Goal: Navigation & Orientation: Find specific page/section

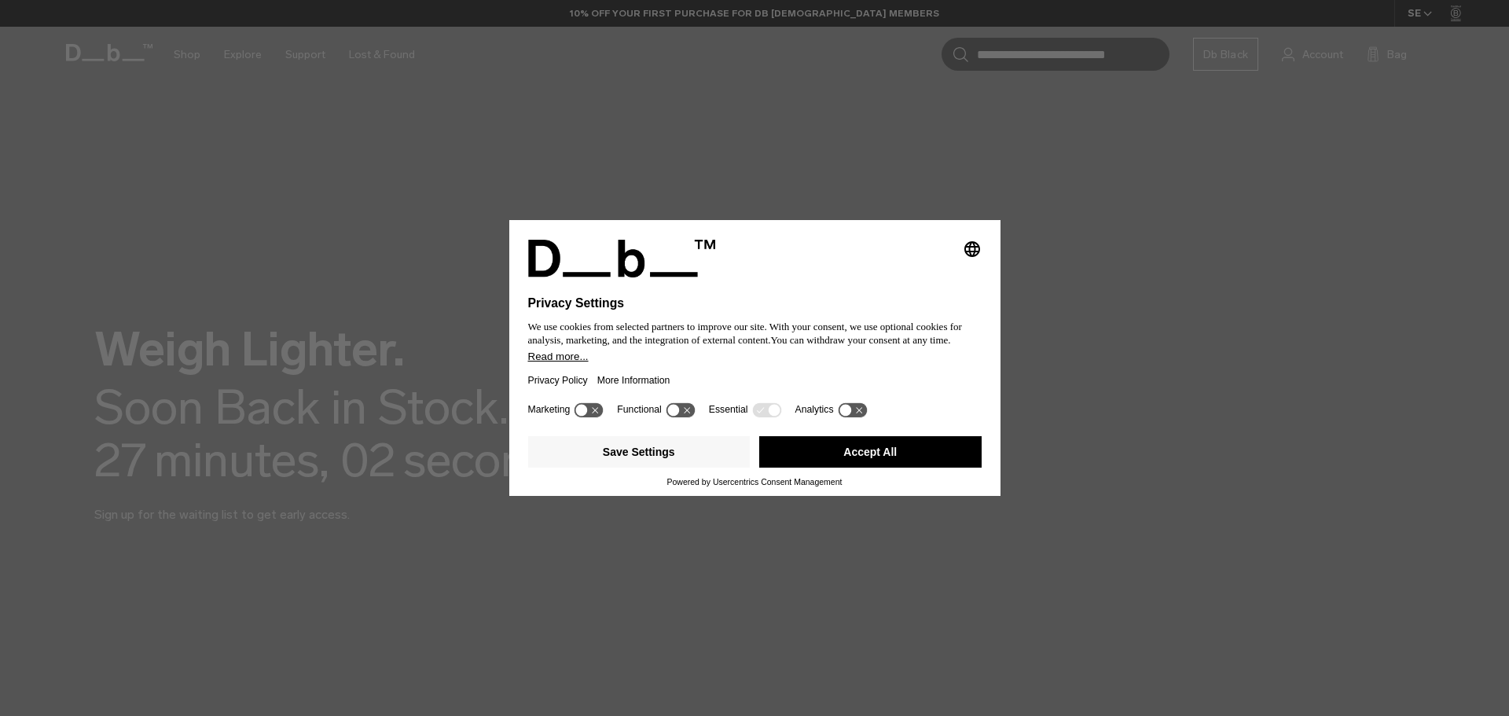
click at [904, 451] on button "Accept All" at bounding box center [870, 451] width 222 height 31
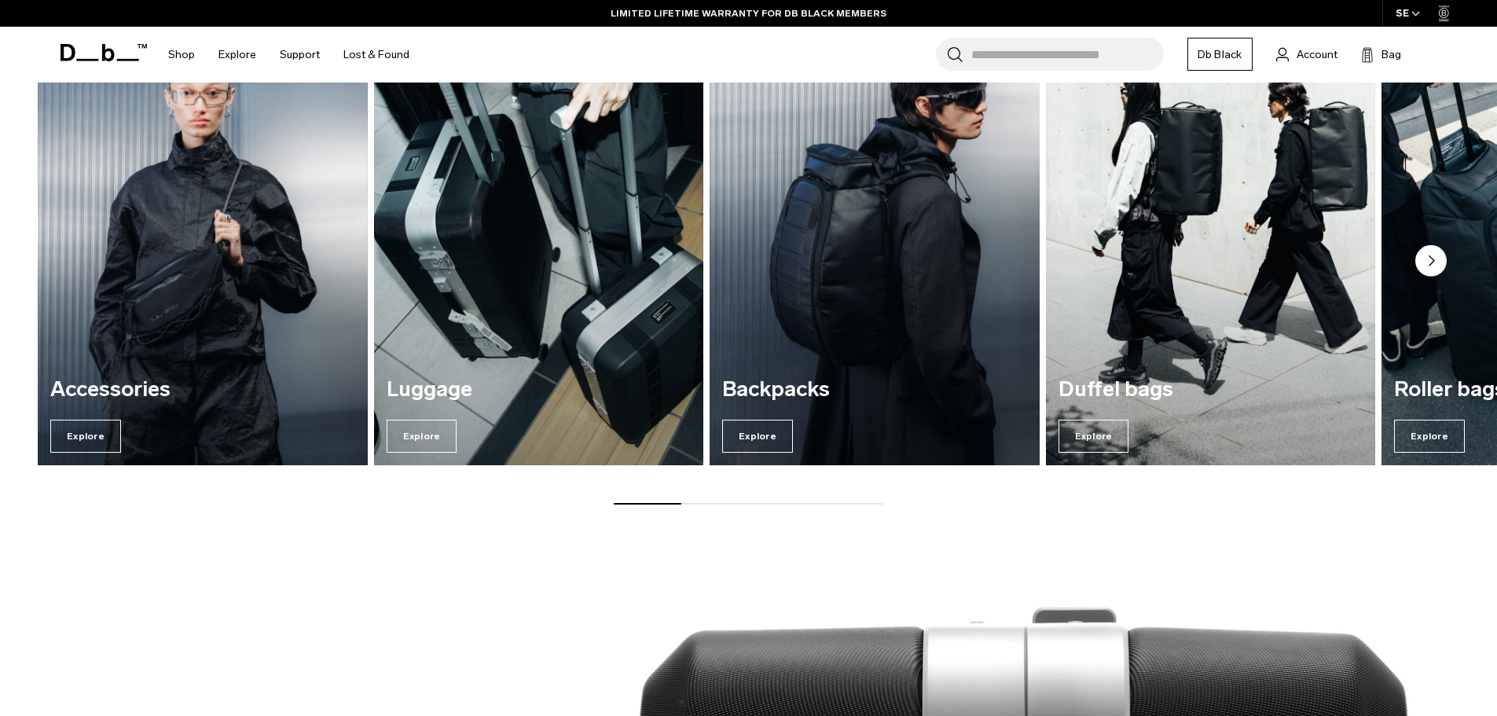
scroll to position [863, 0]
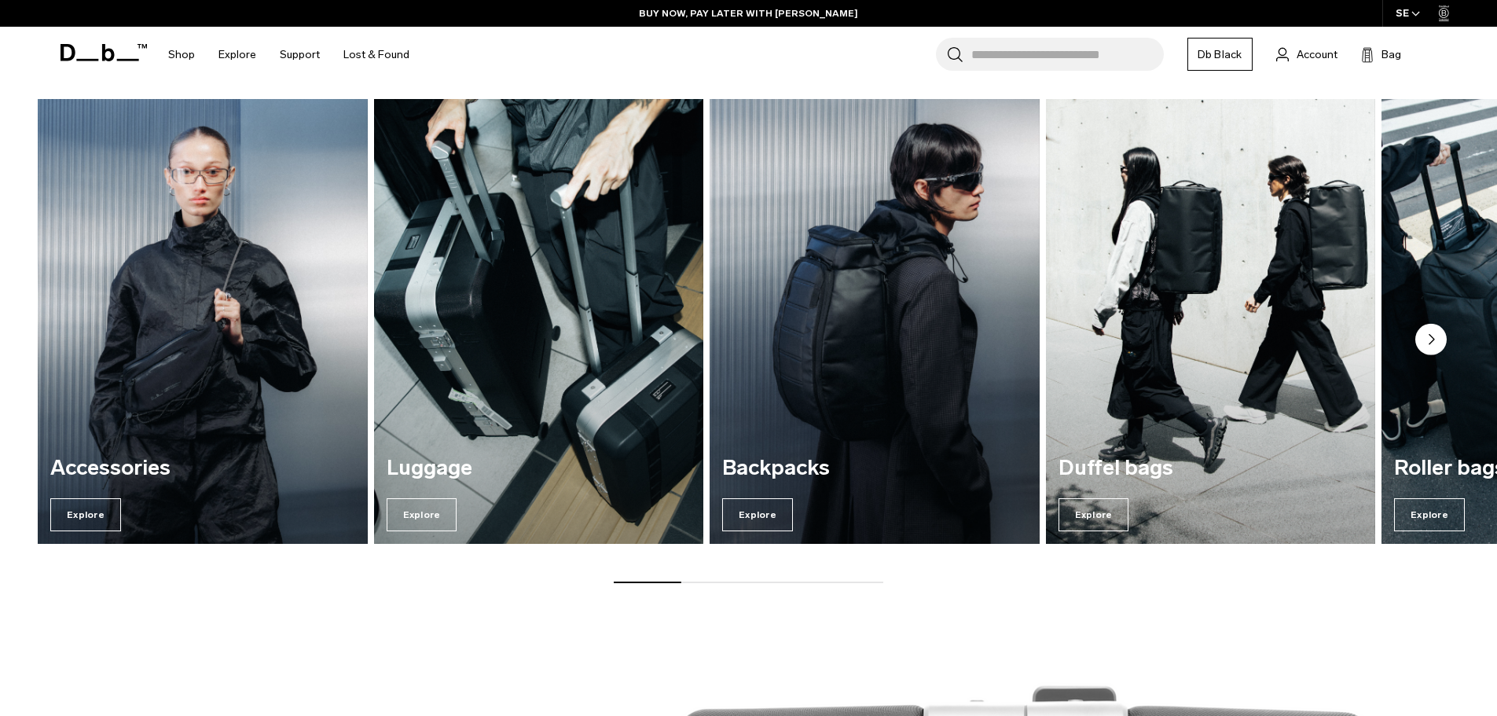
drag, startPoint x: 658, startPoint y: 583, endPoint x: 658, endPoint y: 593, distance: 10.2
click at [743, 589] on div "Explore our categories Accessories Explore Luggage Explore Backpacks Explore Du…" at bounding box center [748, 306] width 1497 height 653
drag, startPoint x: 669, startPoint y: 581, endPoint x: 888, endPoint y: 593, distance: 218.8
click at [888, 593] on div "Explore our categories Accessories Explore Luggage Explore Backpacks Explore Du…" at bounding box center [748, 306] width 1497 height 653
click at [876, 584] on div "Explore our categories Accessories Explore Luggage Explore Backpacks Explore Du…" at bounding box center [748, 306] width 1497 height 653
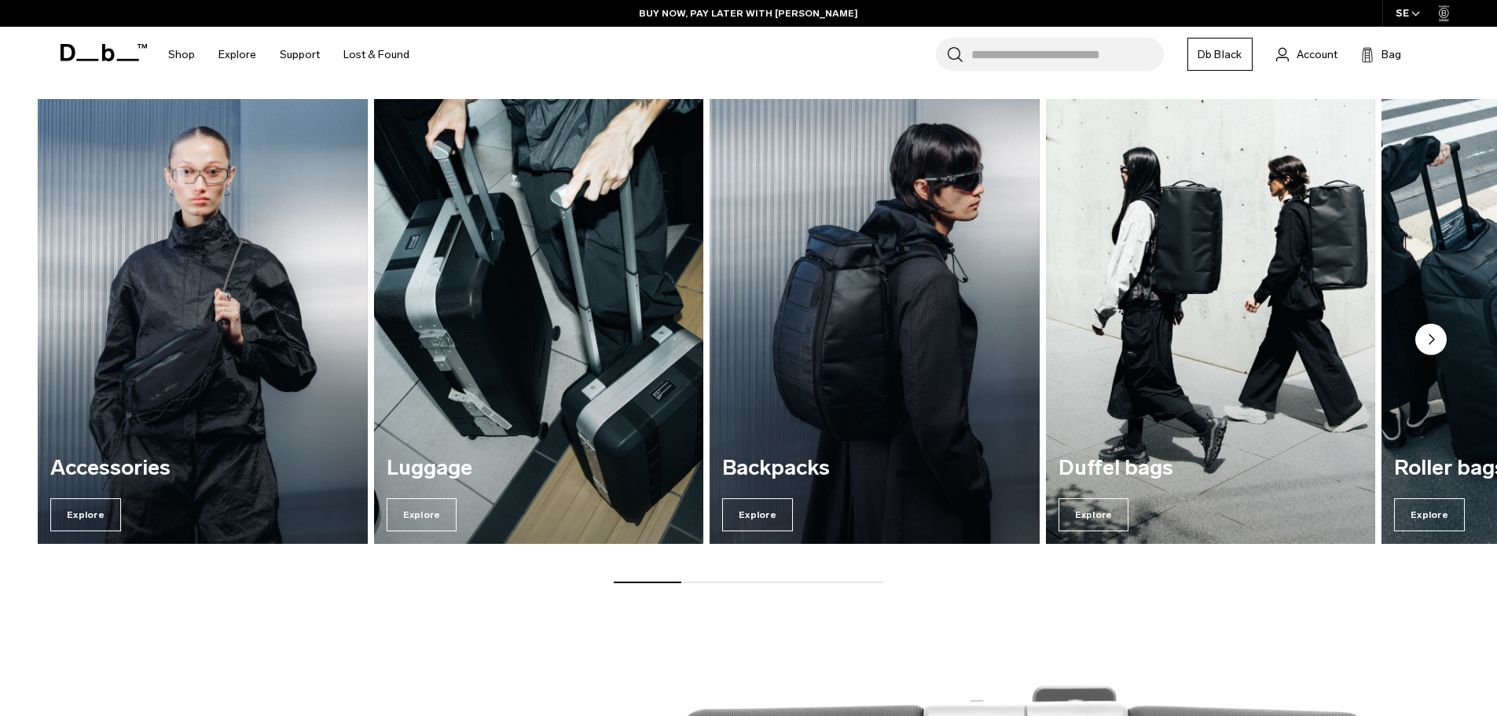
click at [876, 584] on div "Explore our categories Accessories Explore Luggage Explore Backpacks Explore Du…" at bounding box center [748, 306] width 1497 height 653
click at [826, 584] on div "Explore our categories Accessories Explore Luggage Explore Backpacks Explore Du…" at bounding box center [748, 306] width 1497 height 653
click at [830, 577] on div "Accessories Explore Luggage Explore Backpacks Explore Duffel bags Explore" at bounding box center [748, 341] width 1497 height 484
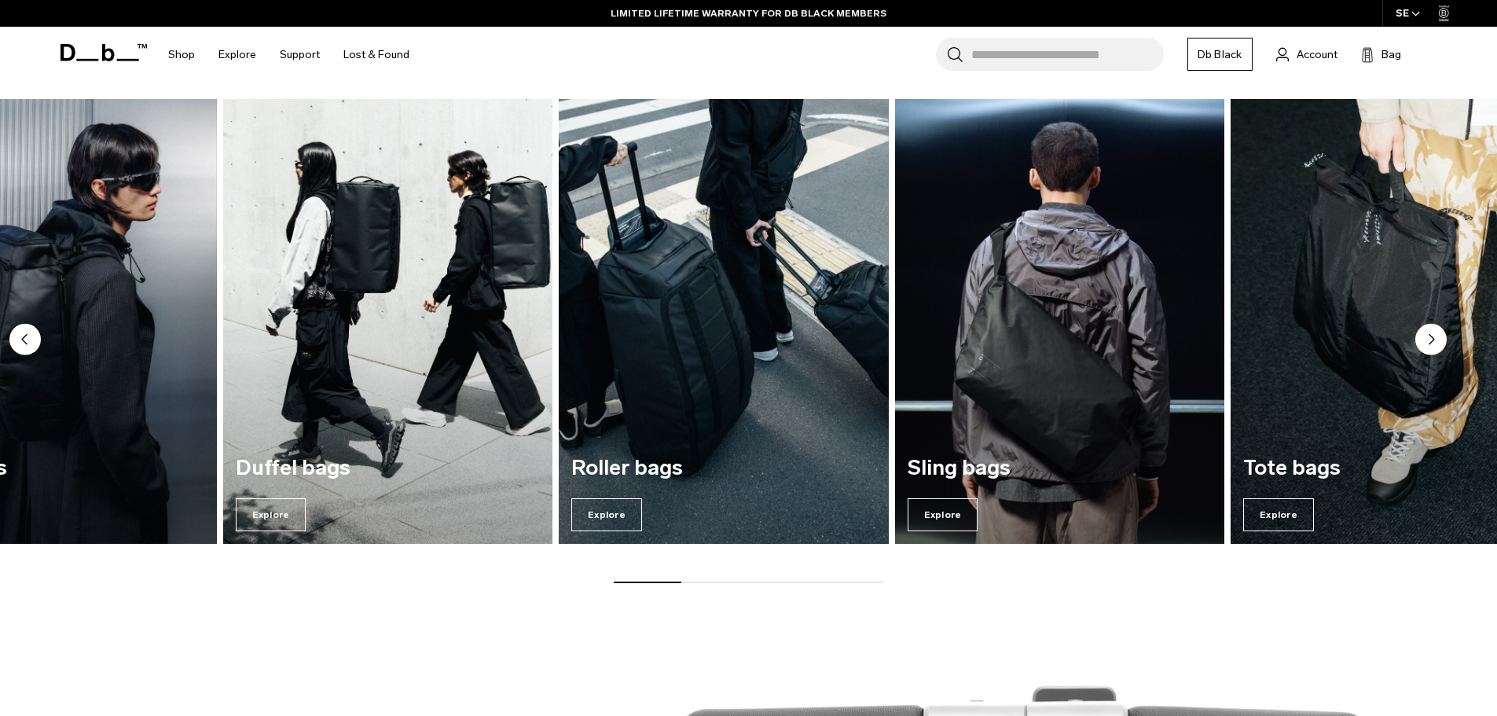
click at [420, 351] on img "4 / 7" at bounding box center [387, 321] width 339 height 458
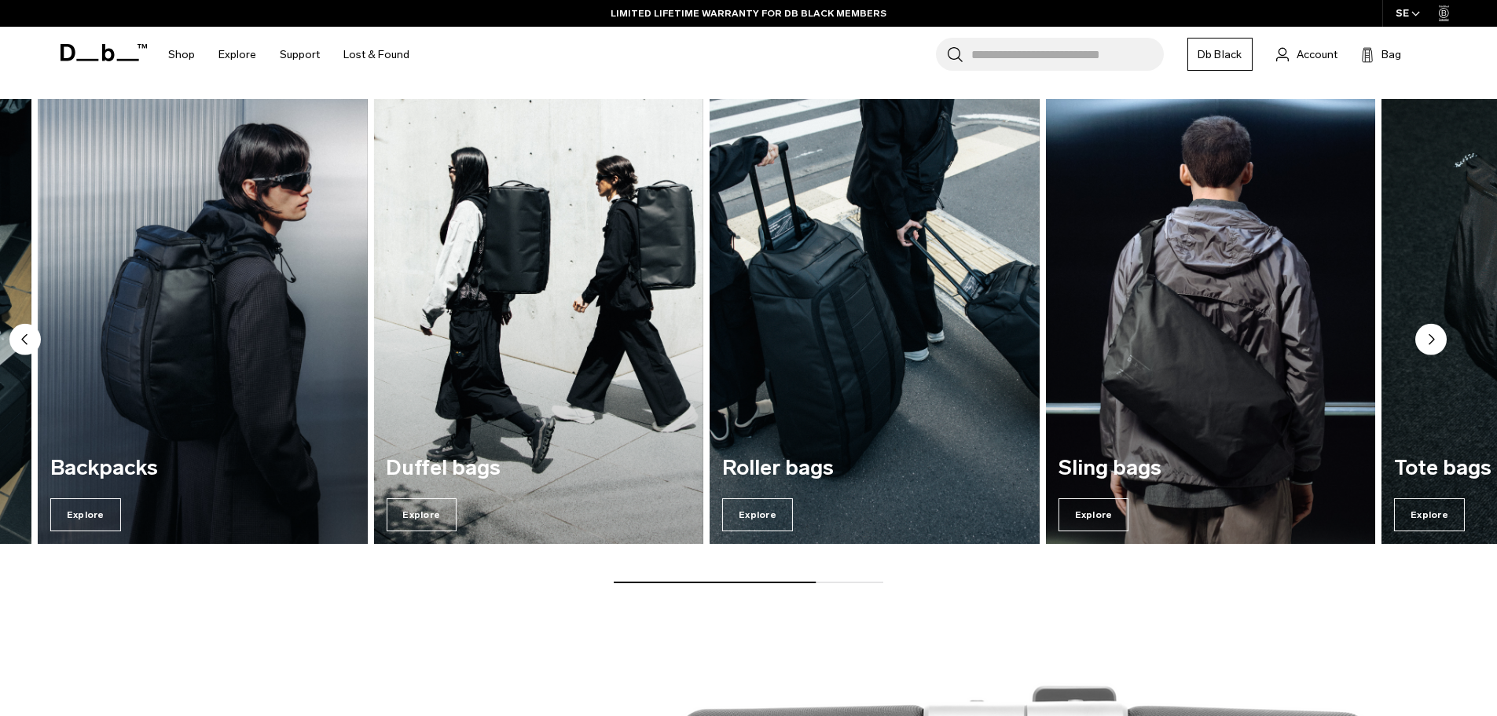
click at [1218, 449] on div "Sling bags Explore" at bounding box center [1211, 494] width 330 height 101
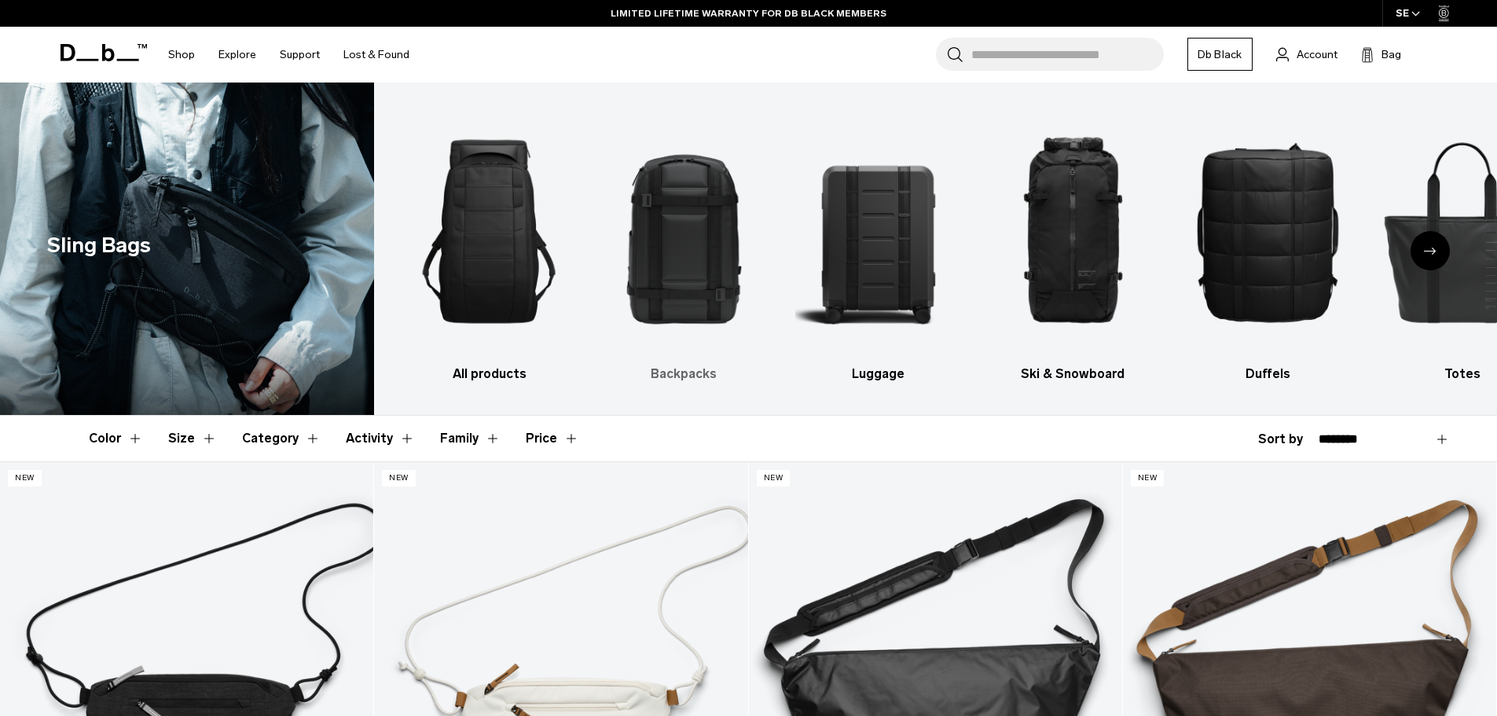
click at [686, 366] on h3 "Backpacks" at bounding box center [683, 374] width 167 height 19
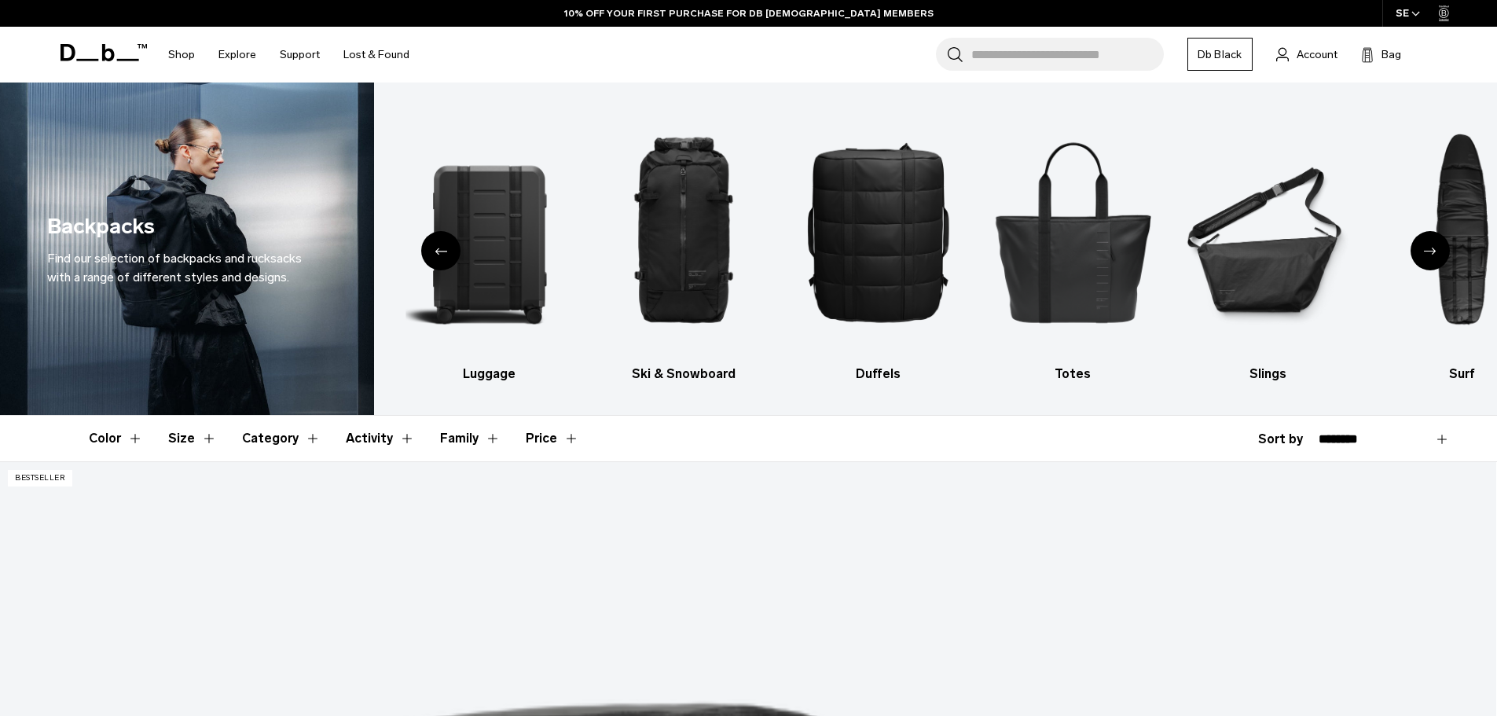
click at [1431, 251] on icon "Next slide" at bounding box center [1430, 250] width 13 height 7
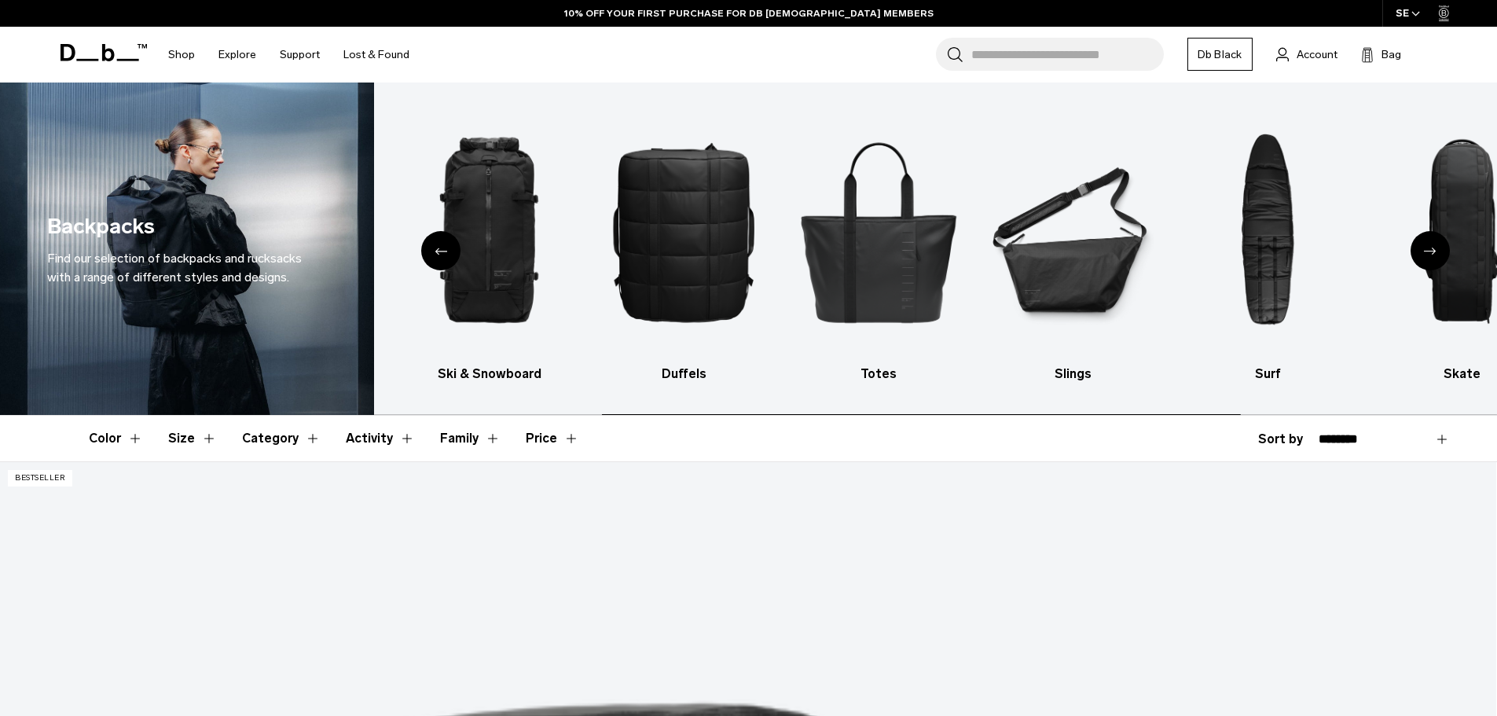
click at [1430, 251] on icon "Next slide" at bounding box center [1430, 250] width 13 height 7
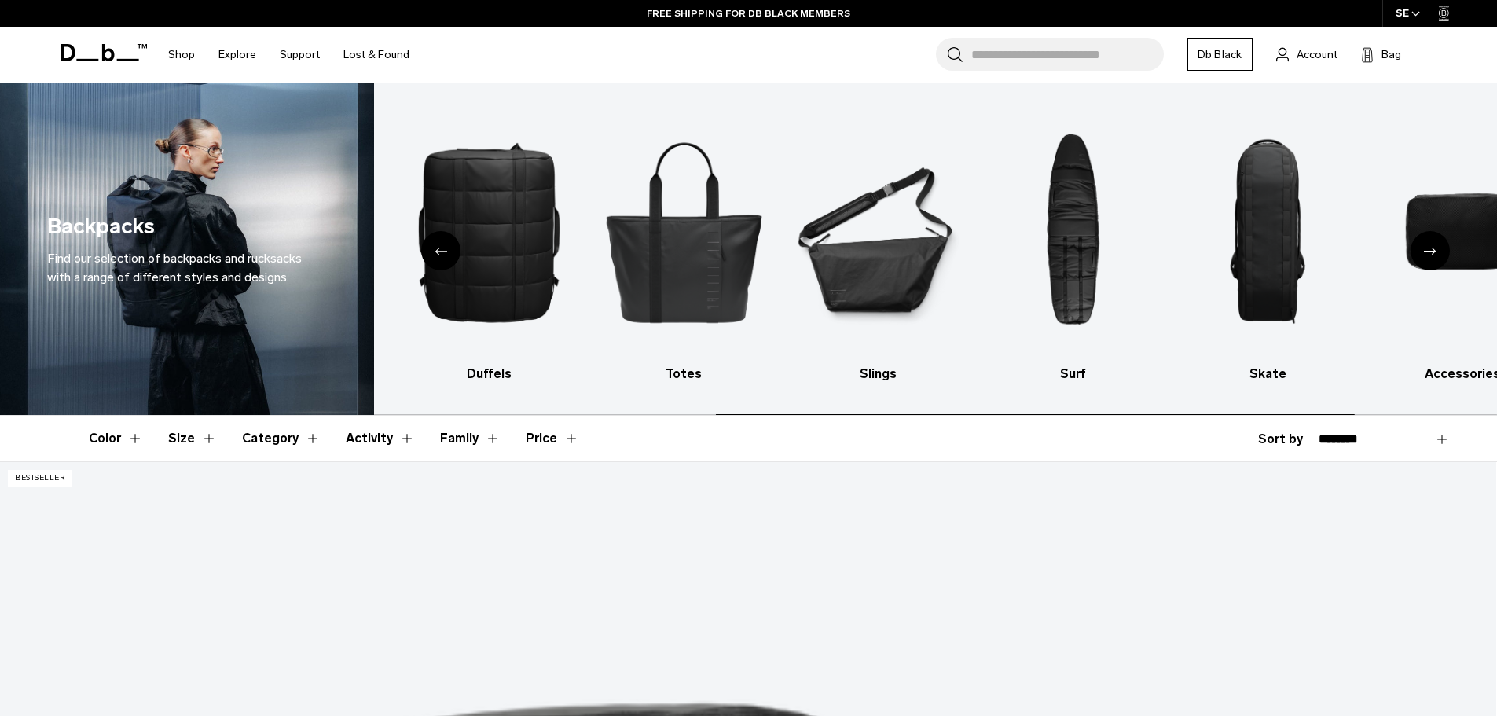
click at [1430, 251] on icon "Next slide" at bounding box center [1430, 250] width 13 height 7
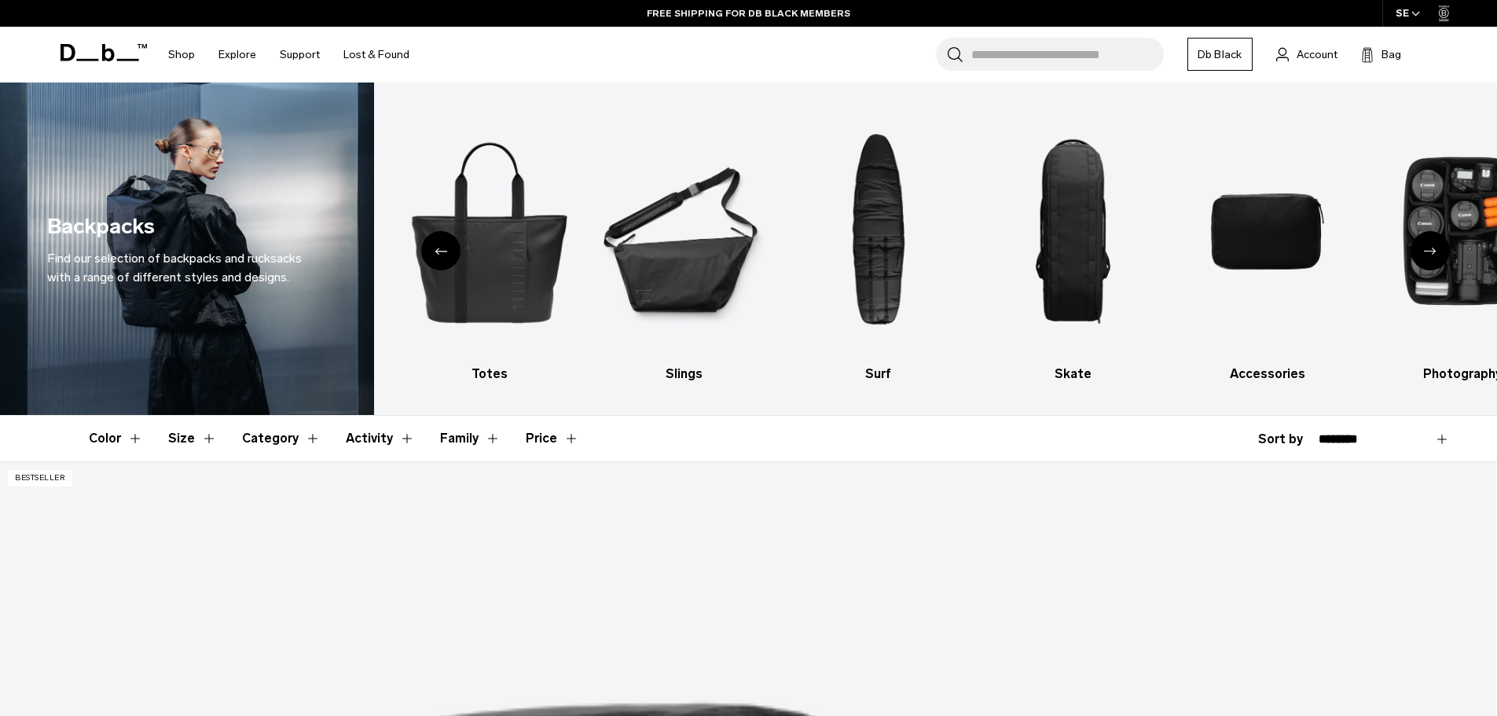
click at [1430, 251] on icon "Next slide" at bounding box center [1430, 250] width 13 height 7
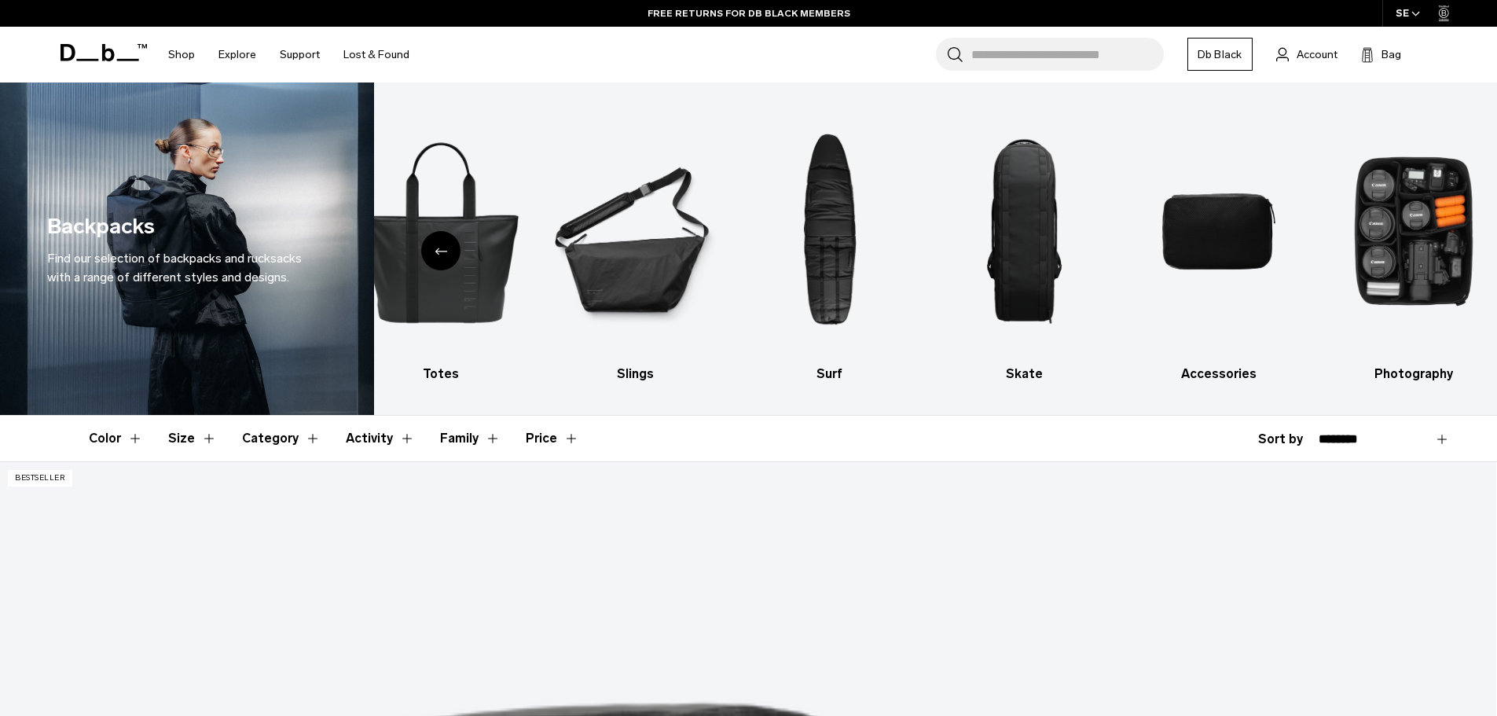
click at [431, 244] on div "Previous slide" at bounding box center [440, 250] width 39 height 39
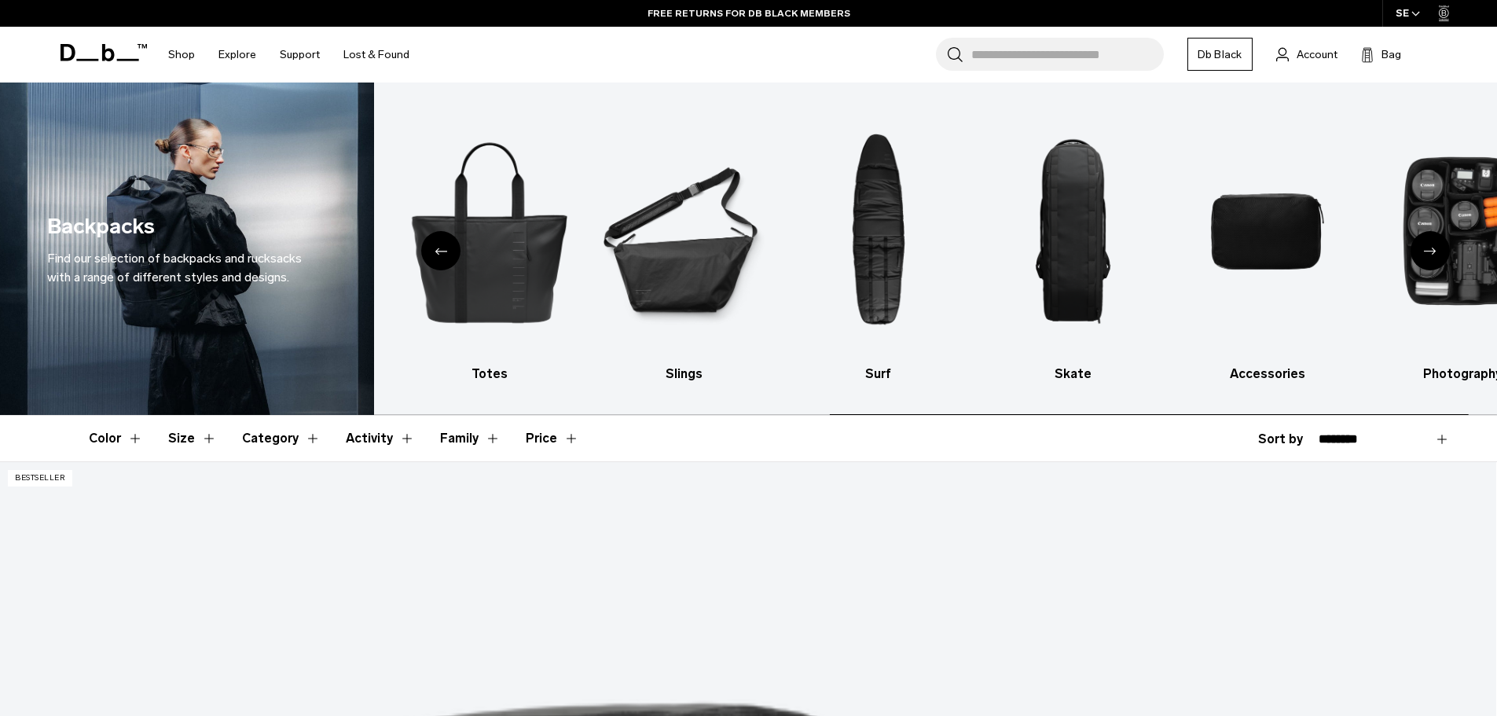
click at [434, 252] on icon "Previous slide" at bounding box center [440, 250] width 13 height 7
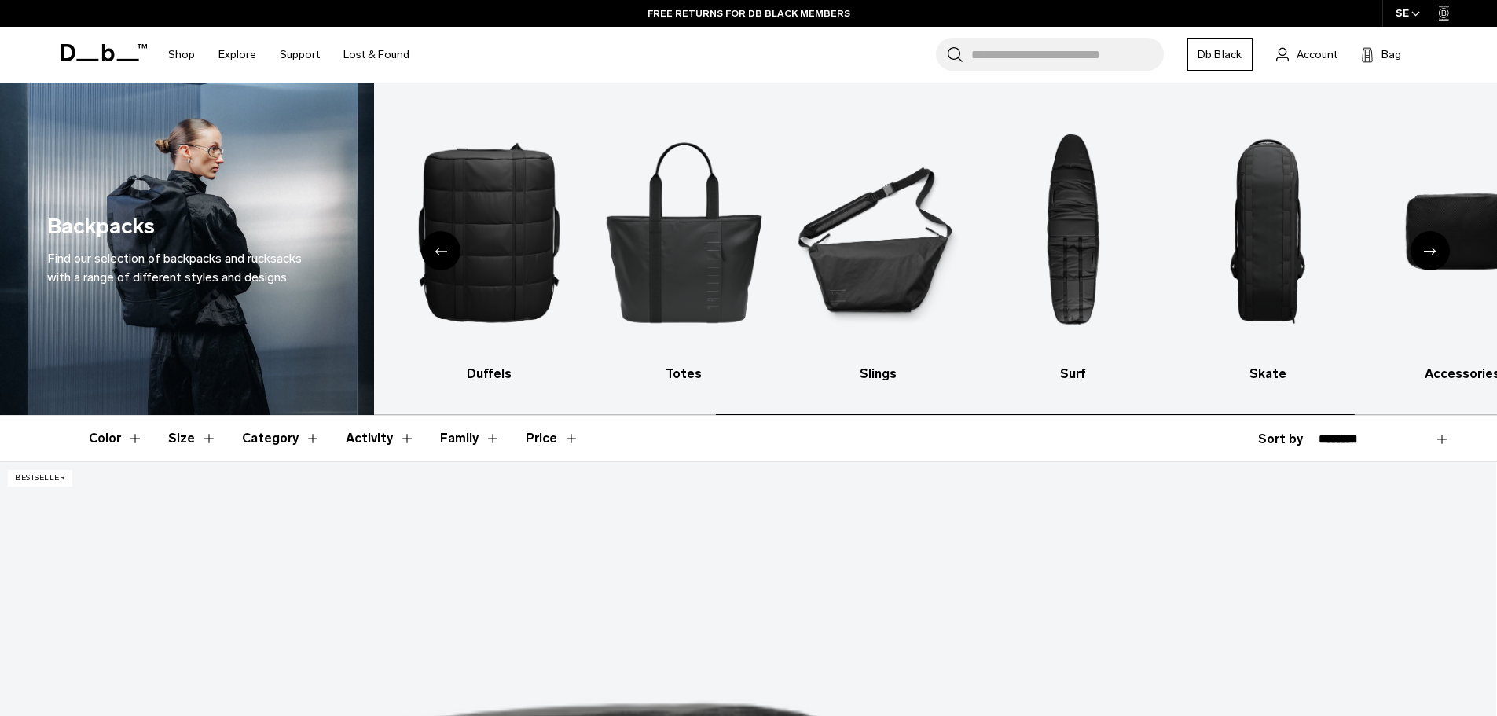
click at [434, 252] on icon "Previous slide" at bounding box center [440, 250] width 13 height 7
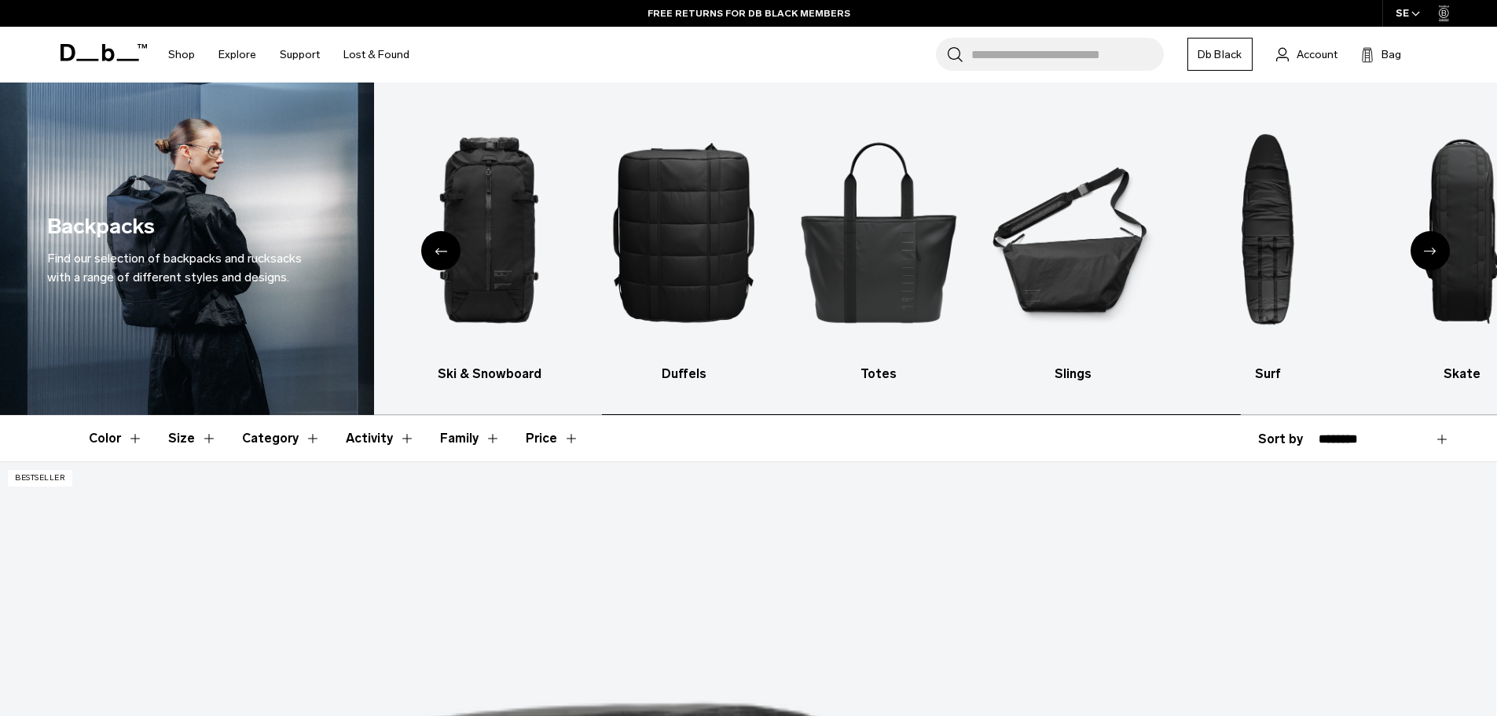
click at [434, 252] on icon "Previous slide" at bounding box center [440, 250] width 13 height 7
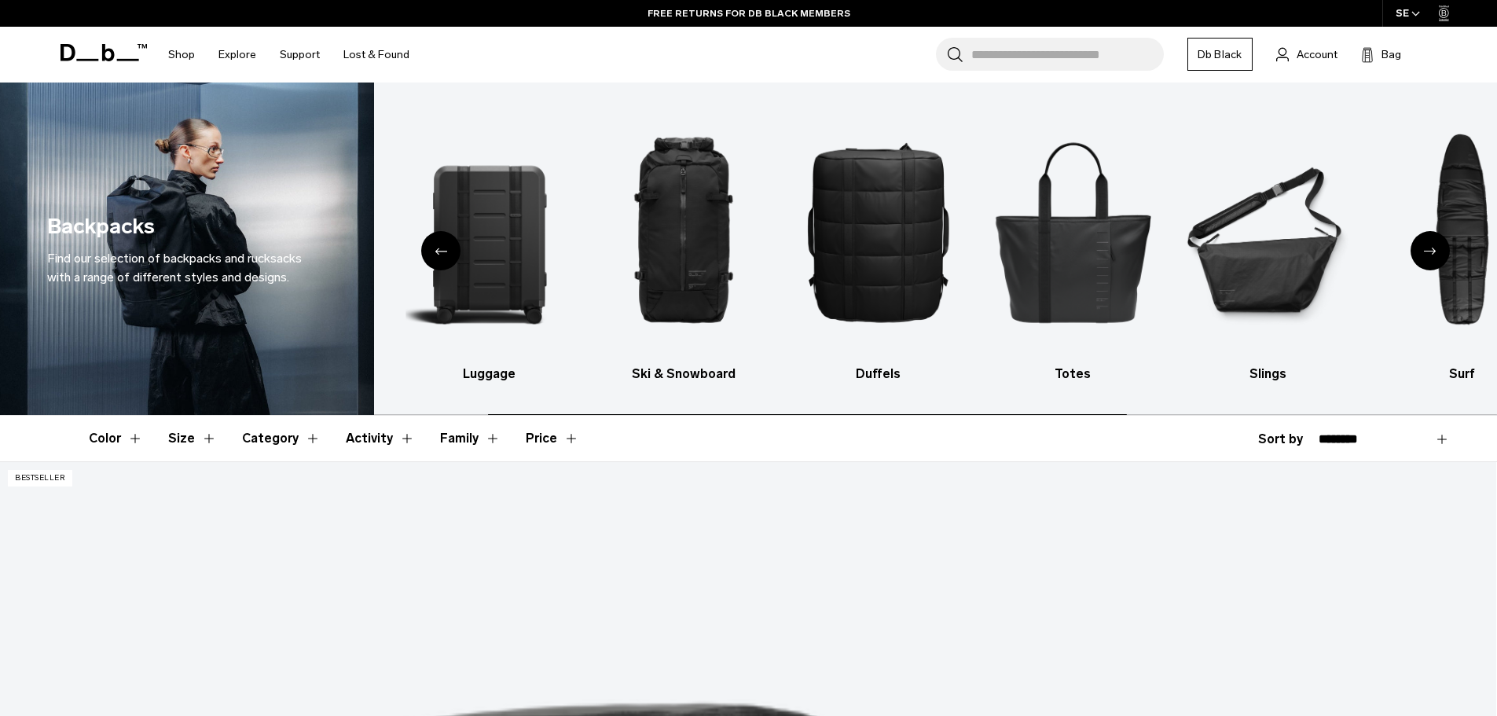
click at [434, 252] on icon "Previous slide" at bounding box center [440, 250] width 13 height 7
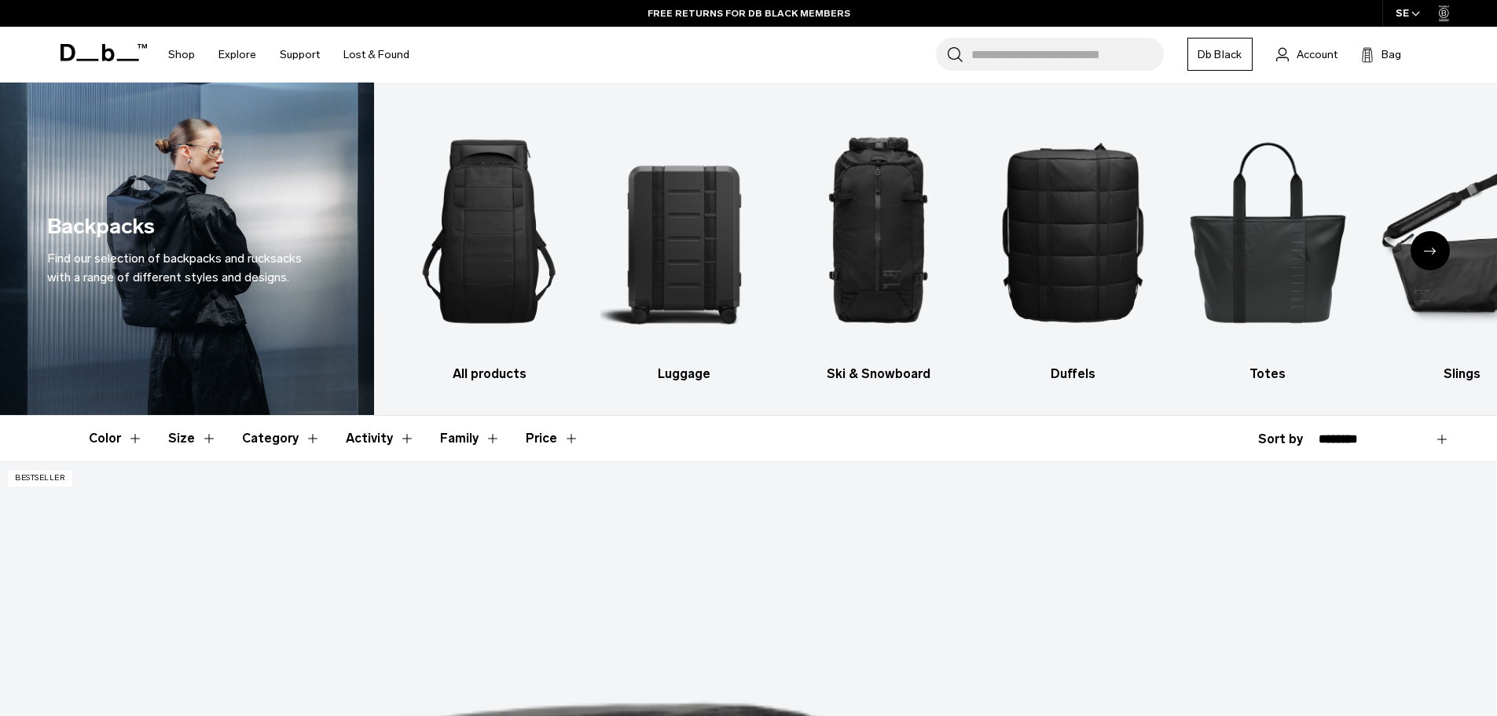
click at [434, 252] on img "1 / 10" at bounding box center [488, 231] width 167 height 251
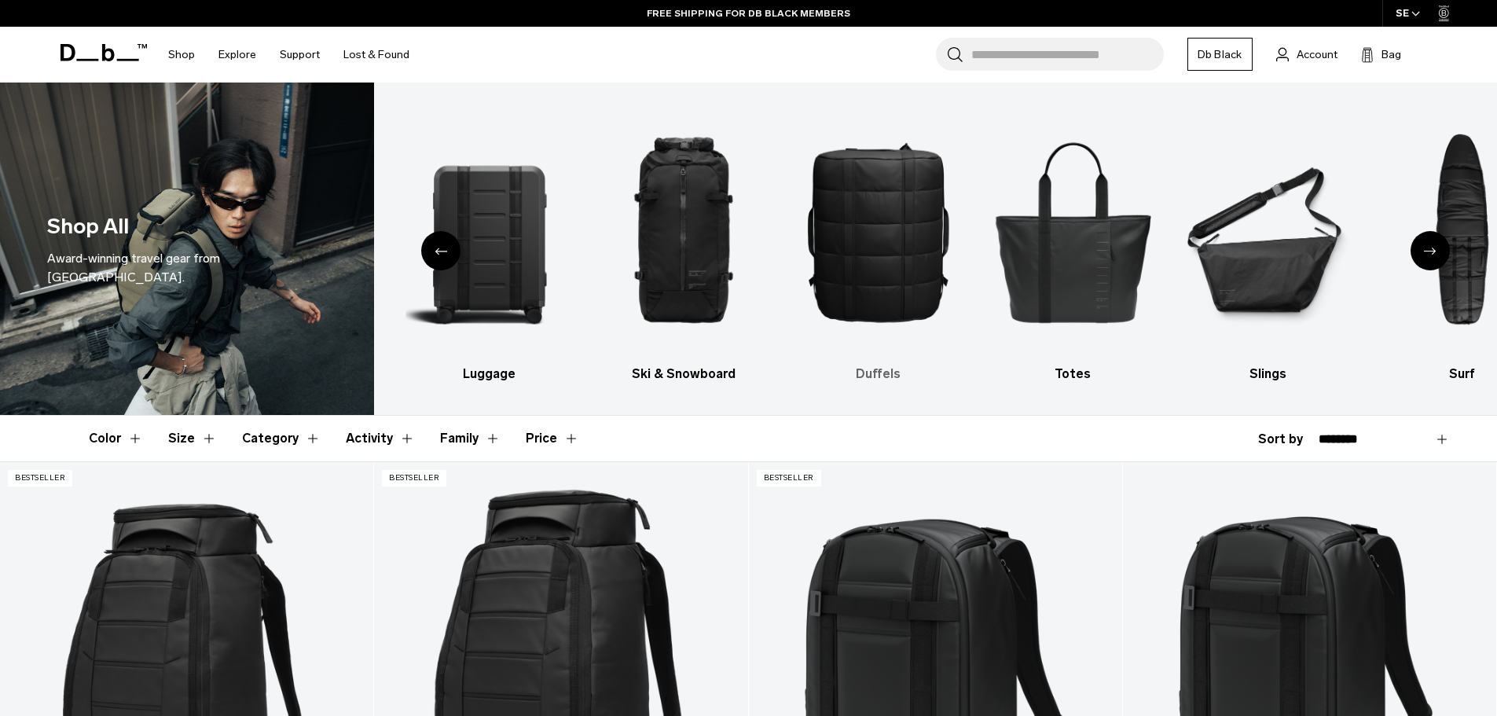
click at [858, 262] on img "4 / 10" at bounding box center [878, 231] width 167 height 251
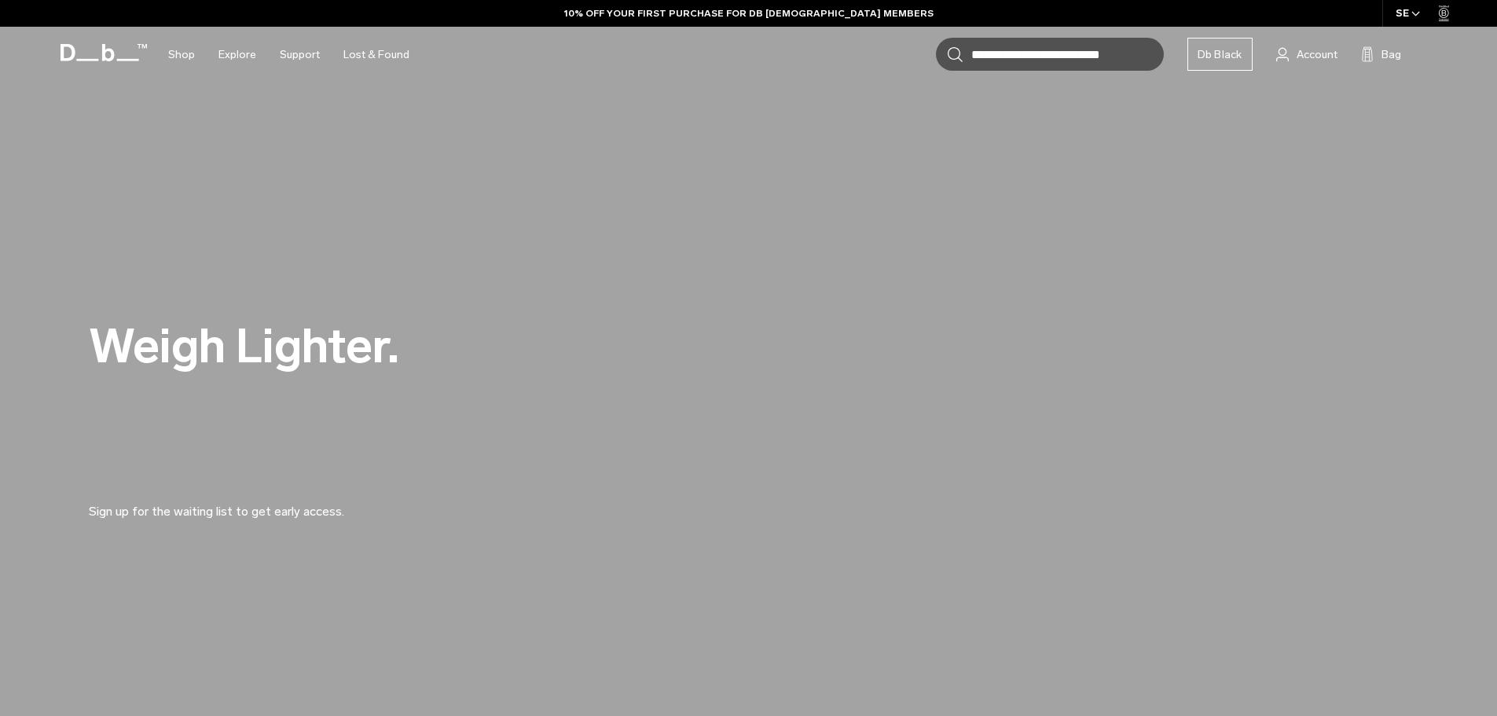
scroll to position [863, 0]
